Goal: Task Accomplishment & Management: Complete application form

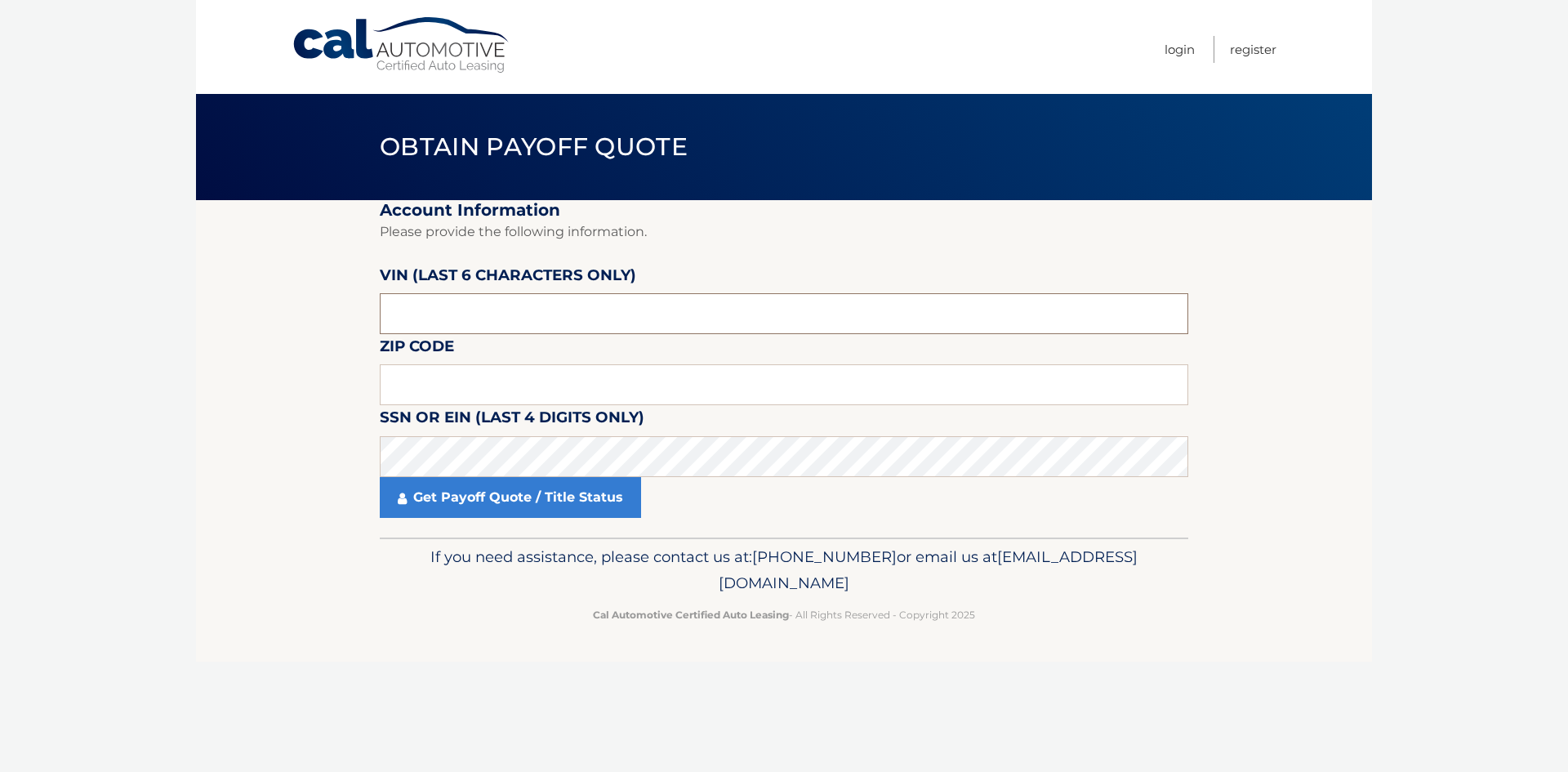
click at [579, 311] on input "text" at bounding box center [784, 313] width 809 height 41
click at [533, 314] on input "text" at bounding box center [784, 313] width 809 height 41
click at [519, 420] on label "SSN or EIN (last 4 digits only)" at bounding box center [512, 420] width 265 height 30
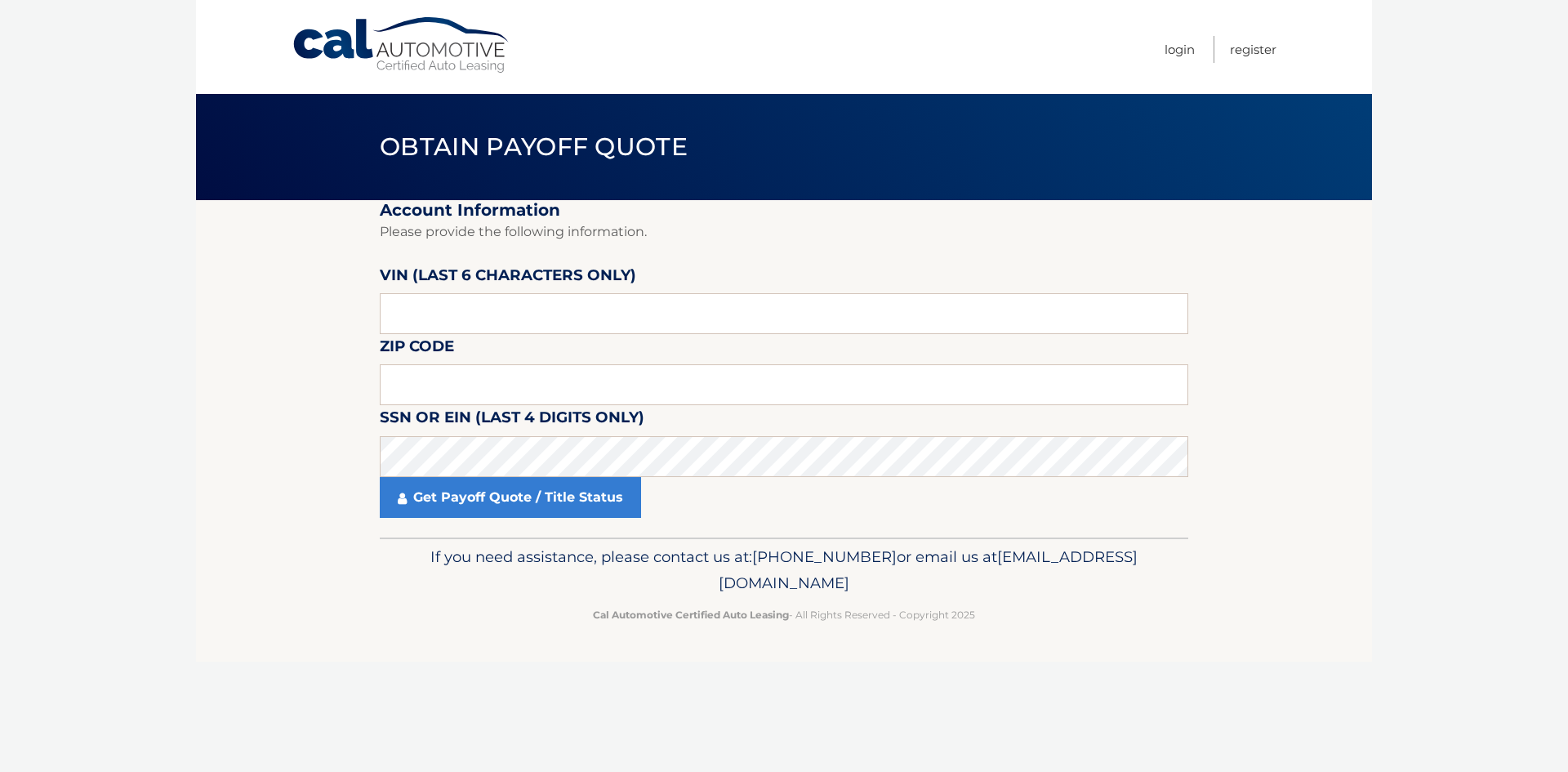
click at [513, 405] on label "SSN or EIN (last 4 digits only)" at bounding box center [512, 420] width 265 height 30
click at [512, 400] on input "text" at bounding box center [784, 385] width 809 height 41
paste input "07024"
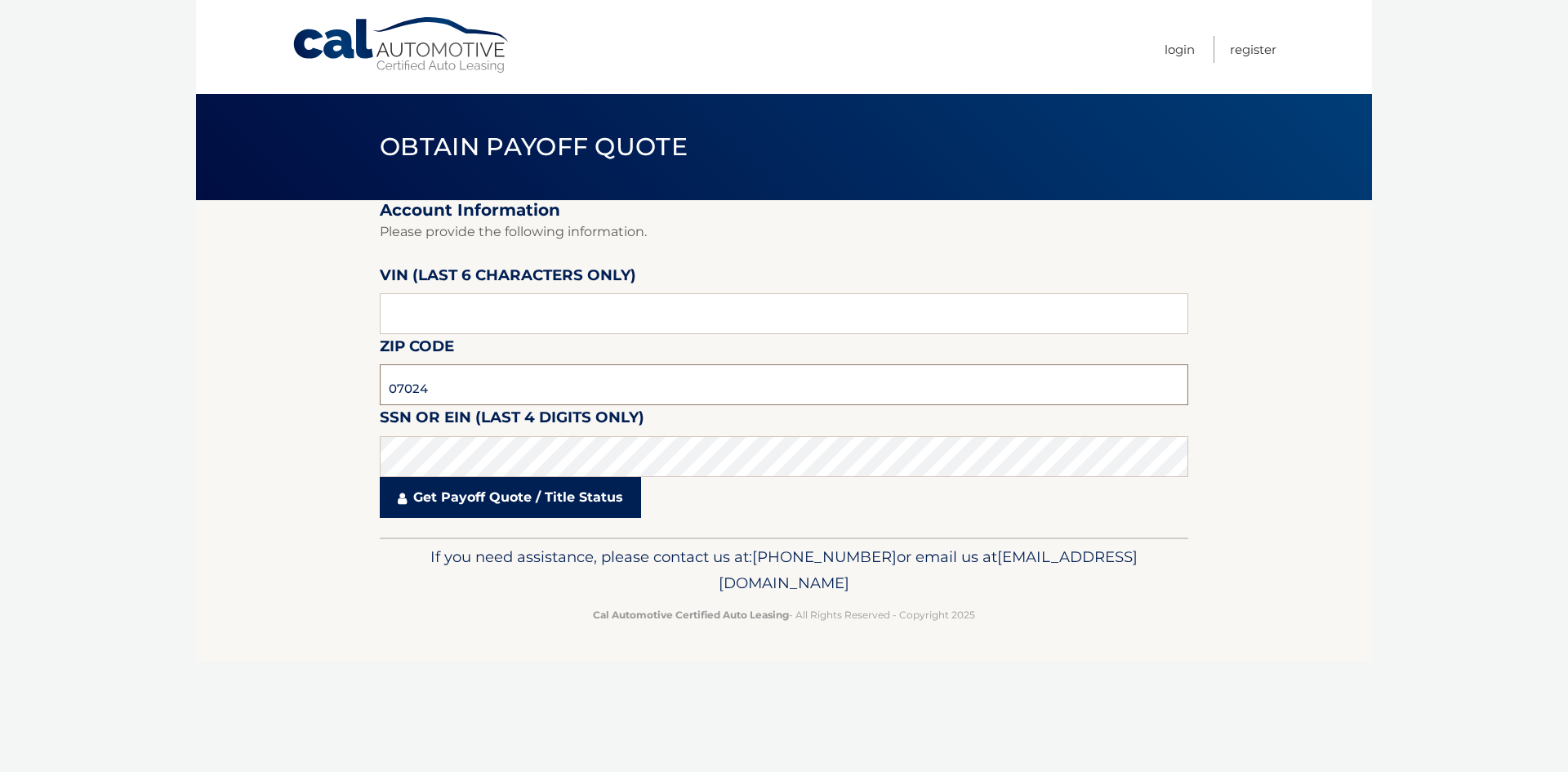
type input "07024"
click at [518, 502] on link "Get Payoff Quote / Title Status" at bounding box center [510, 497] width 261 height 41
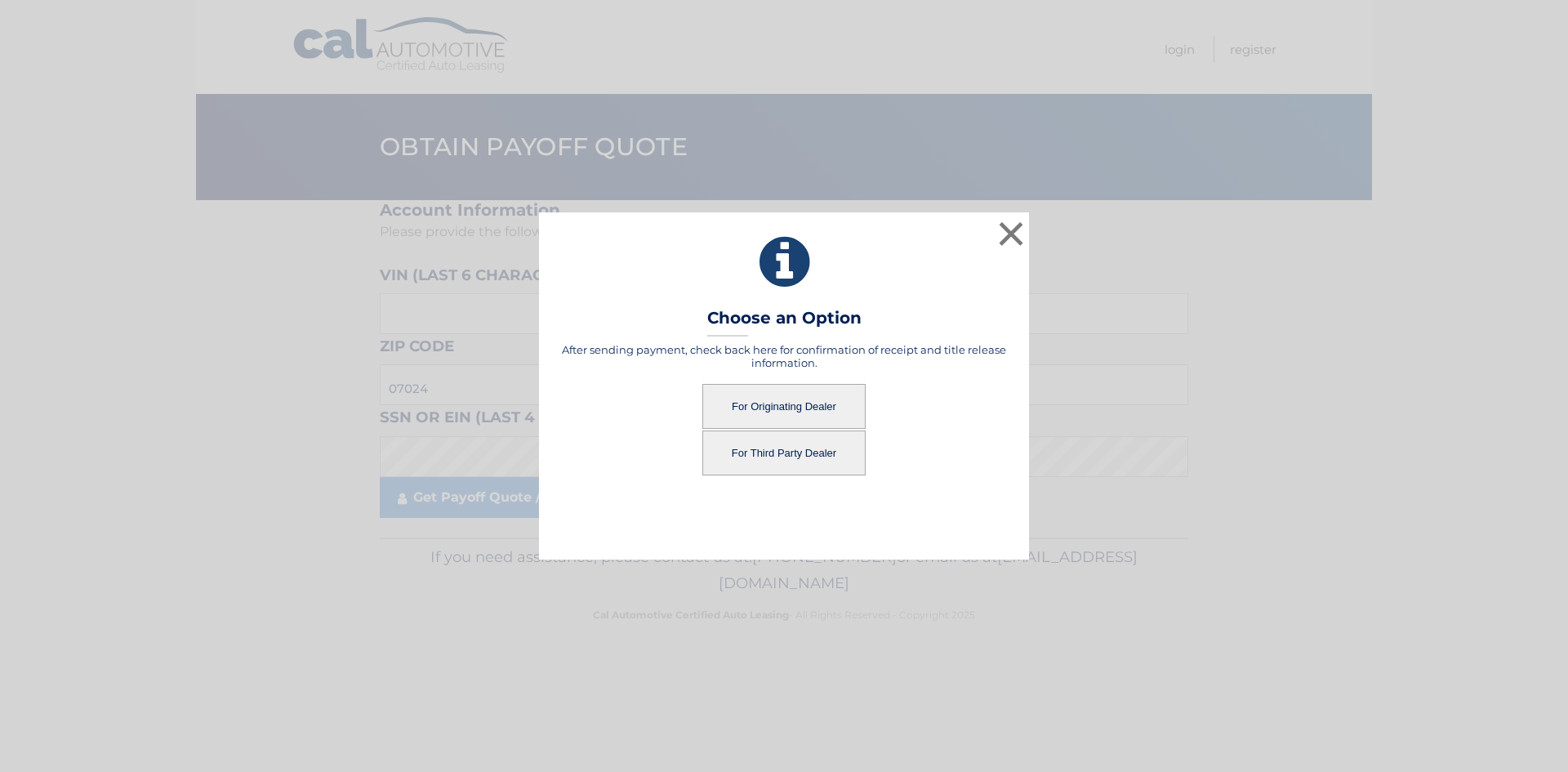
click at [822, 392] on button "For Originating Dealer" at bounding box center [784, 405] width 163 height 45
click at [805, 402] on button "For Originating Dealer" at bounding box center [784, 405] width 163 height 45
